Goal: Information Seeking & Learning: Understand process/instructions

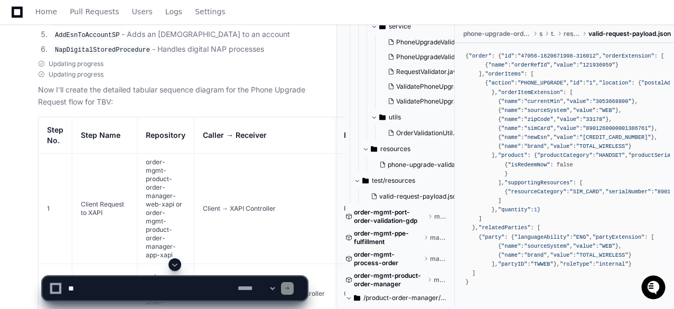
scroll to position [2149, 0]
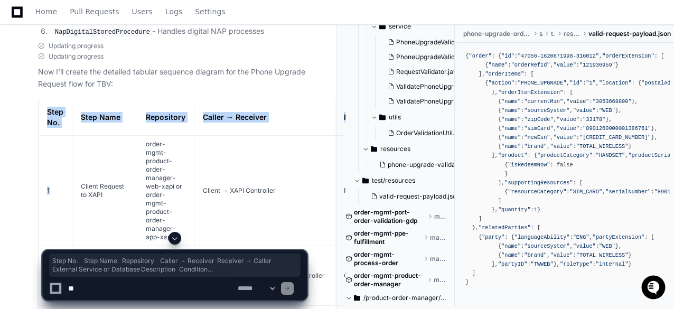
drag, startPoint x: 48, startPoint y: 80, endPoint x: 60, endPoint y: 165, distance: 86.4
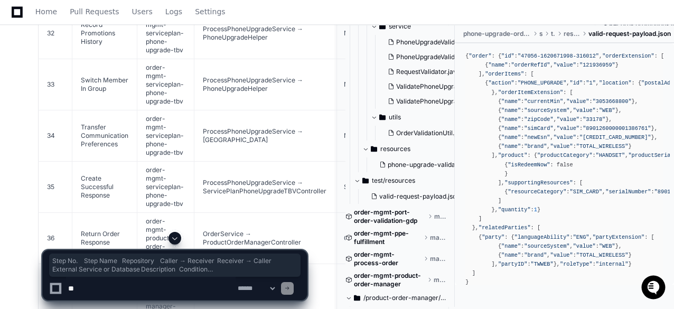
scroll to position [4050, 0]
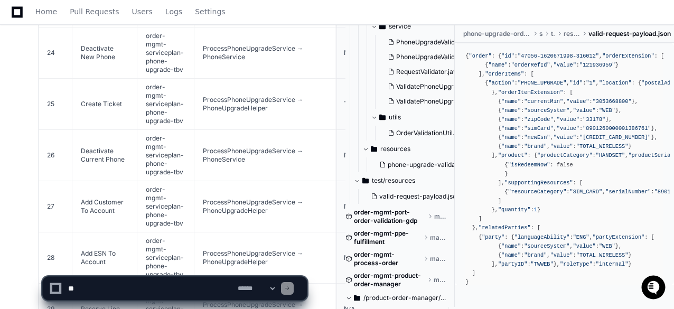
scroll to position [6136, 0]
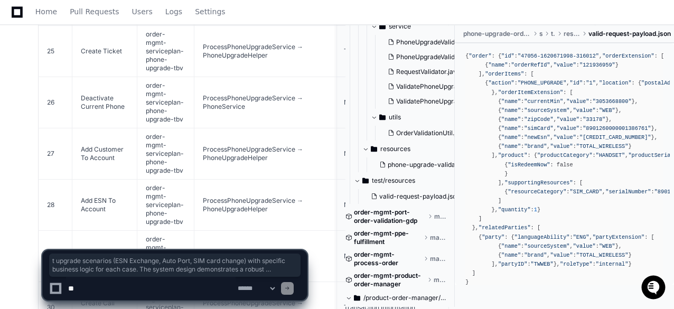
drag, startPoint x: 129, startPoint y: 184, endPoint x: 237, endPoint y: 204, distance: 109.7
drag, startPoint x: 214, startPoint y: 213, endPoint x: 57, endPoint y: 178, distance: 161.3
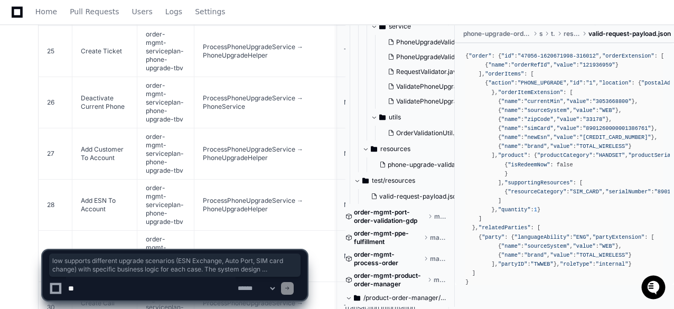
drag, startPoint x: 198, startPoint y: 204, endPoint x: 221, endPoint y: 211, distance: 24.7
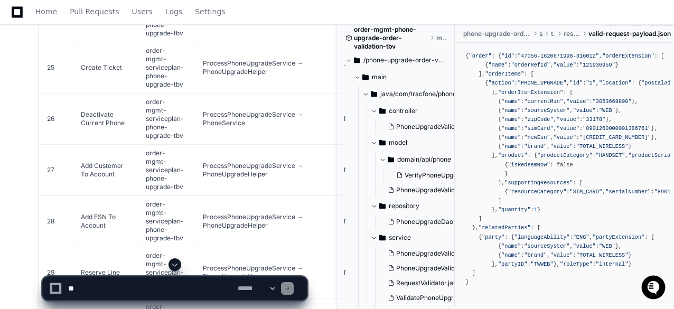
scroll to position [1881, 0]
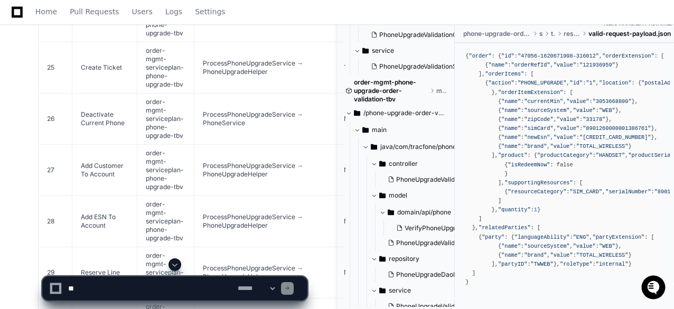
click at [374, 164] on span at bounding box center [374, 164] width 6 height 6
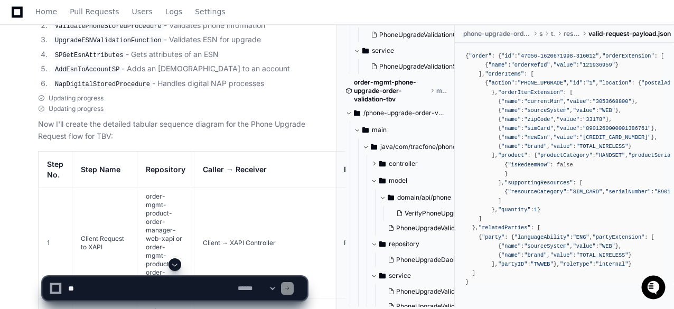
scroll to position [1964, 0]
